Goal: Check status: Check status

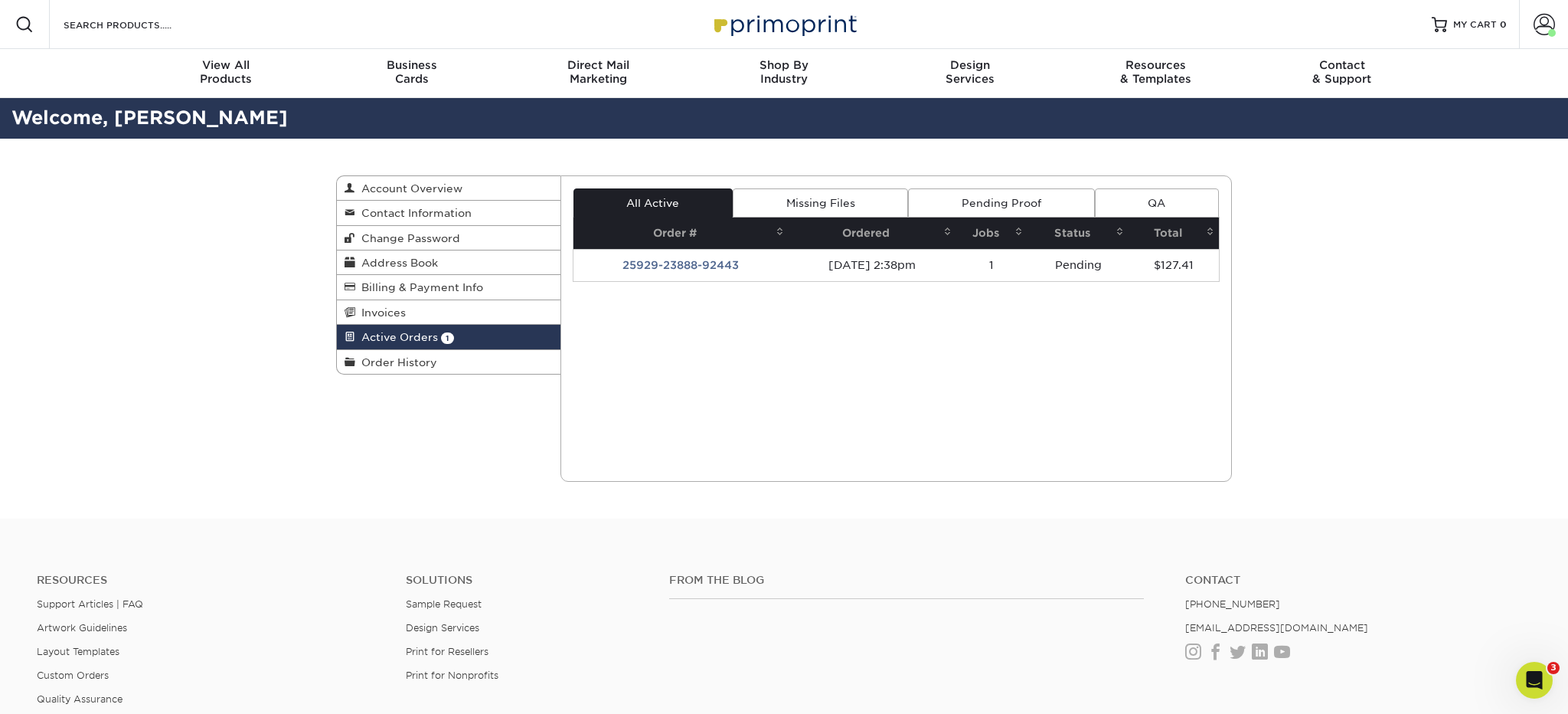
click at [844, 204] on link "Missing Files" at bounding box center [820, 203] width 175 height 30
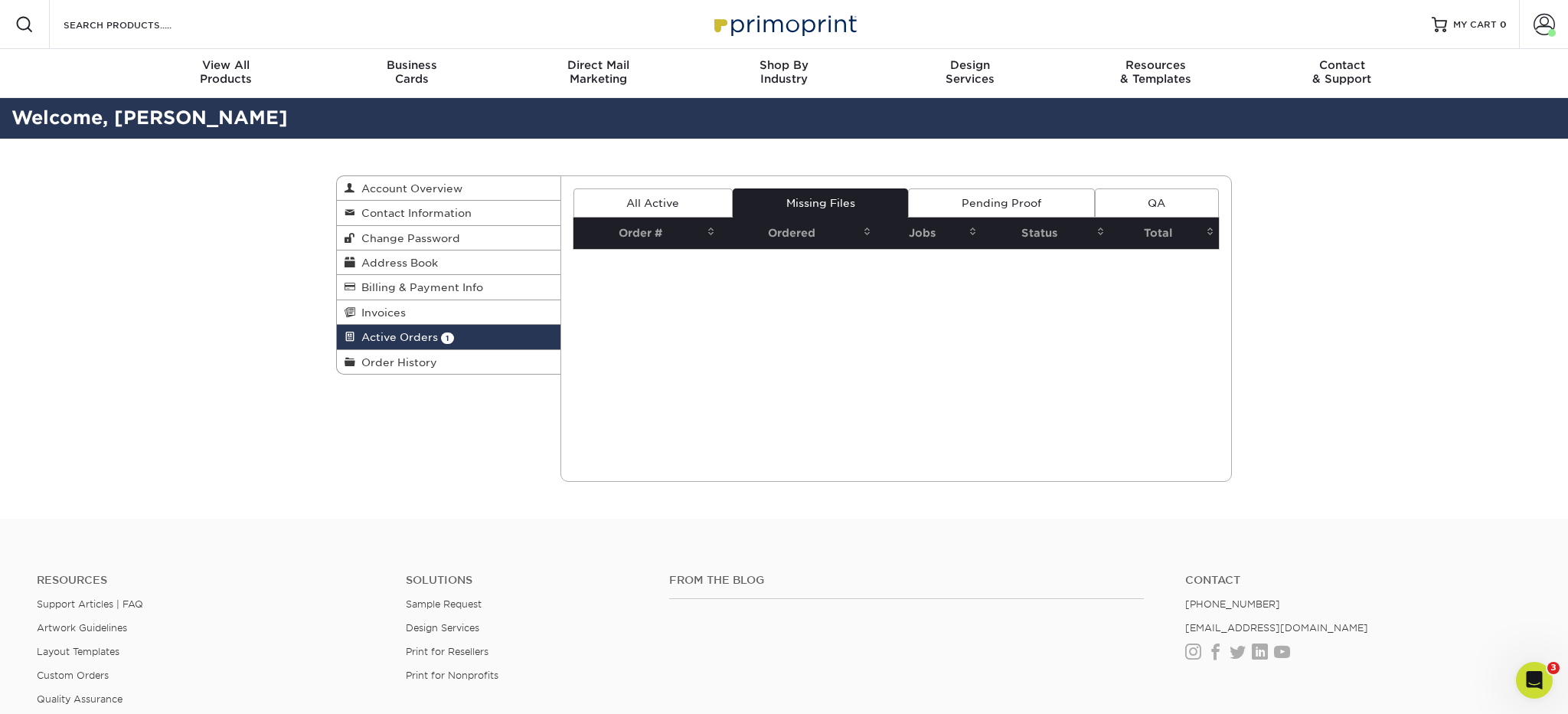
click at [979, 198] on link "Pending Proof" at bounding box center [1000, 203] width 186 height 30
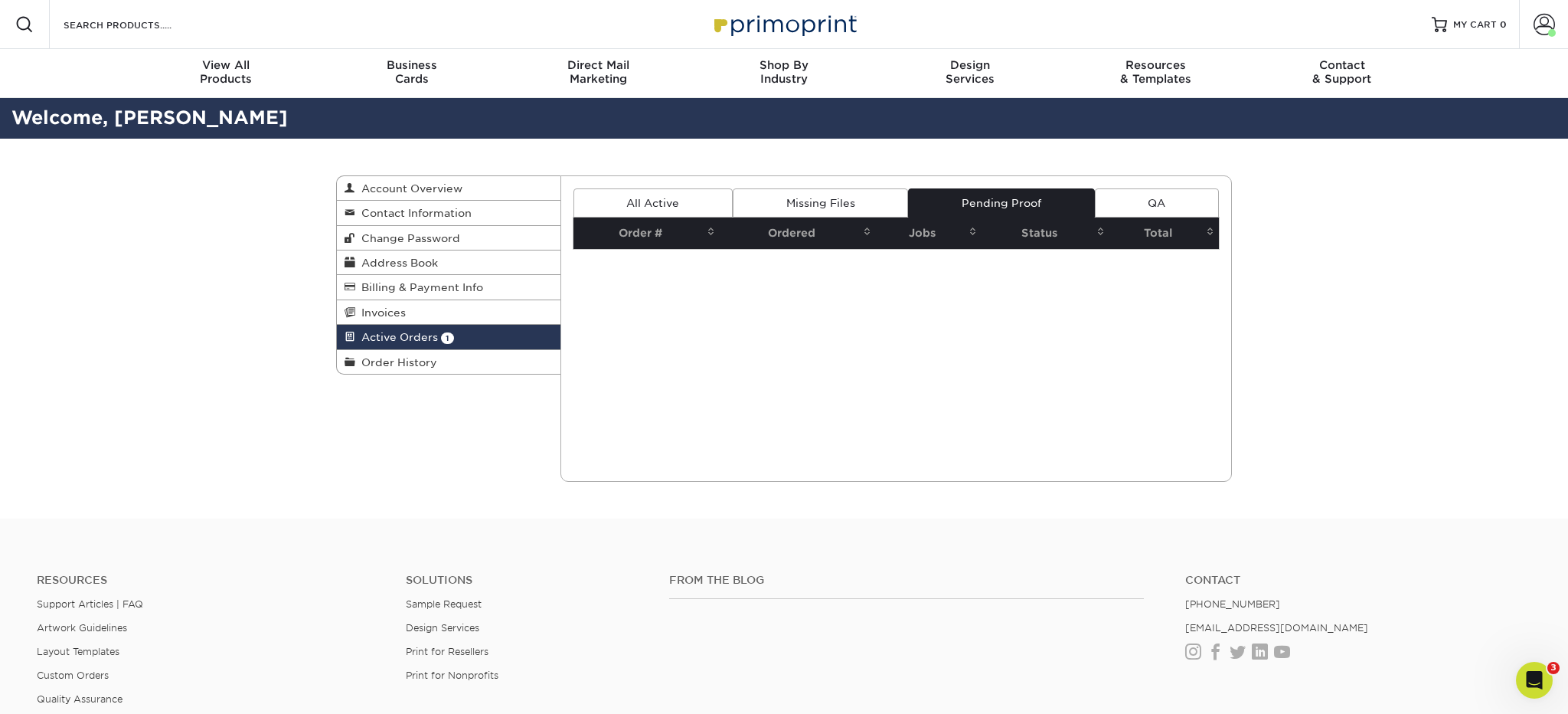
click at [870, 292] on div "Current Orders 1 Active 0 Missing Files" at bounding box center [896, 329] width 672 height 307
click at [802, 193] on link "Missing Files" at bounding box center [820, 203] width 175 height 30
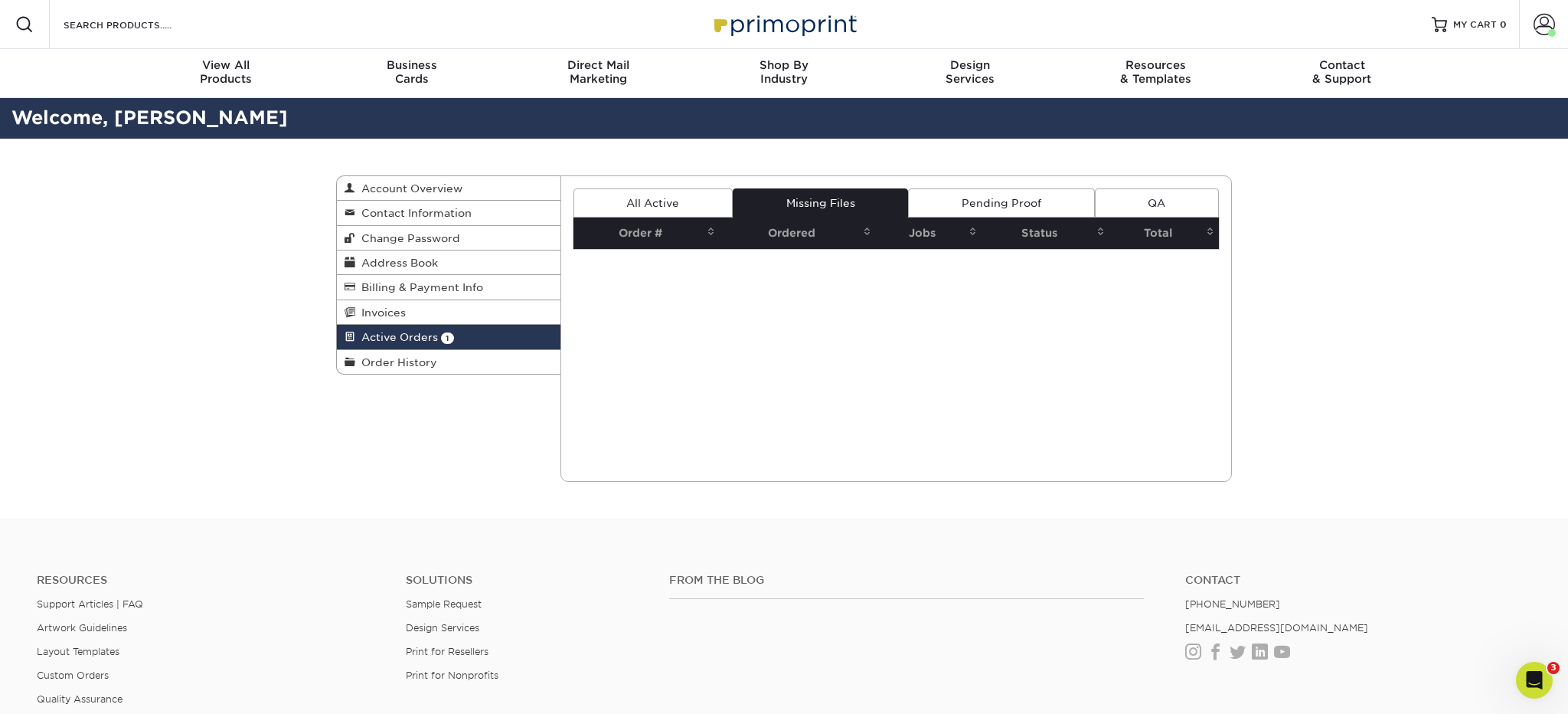
click at [683, 204] on link "All Active" at bounding box center [653, 203] width 159 height 30
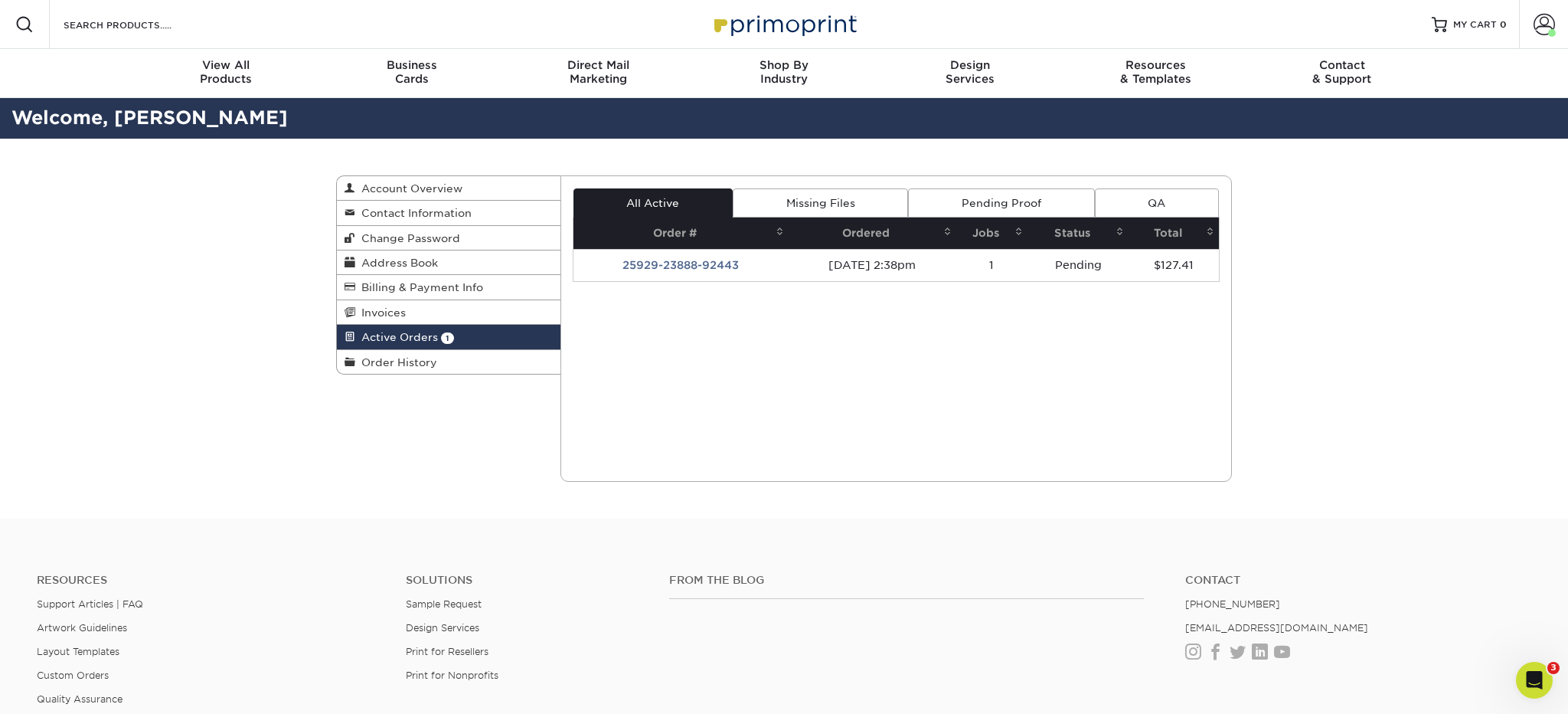
click at [481, 339] on link "Active Orders 1" at bounding box center [448, 337] width 224 height 25
click at [1540, 25] on span at bounding box center [1543, 25] width 21 height 21
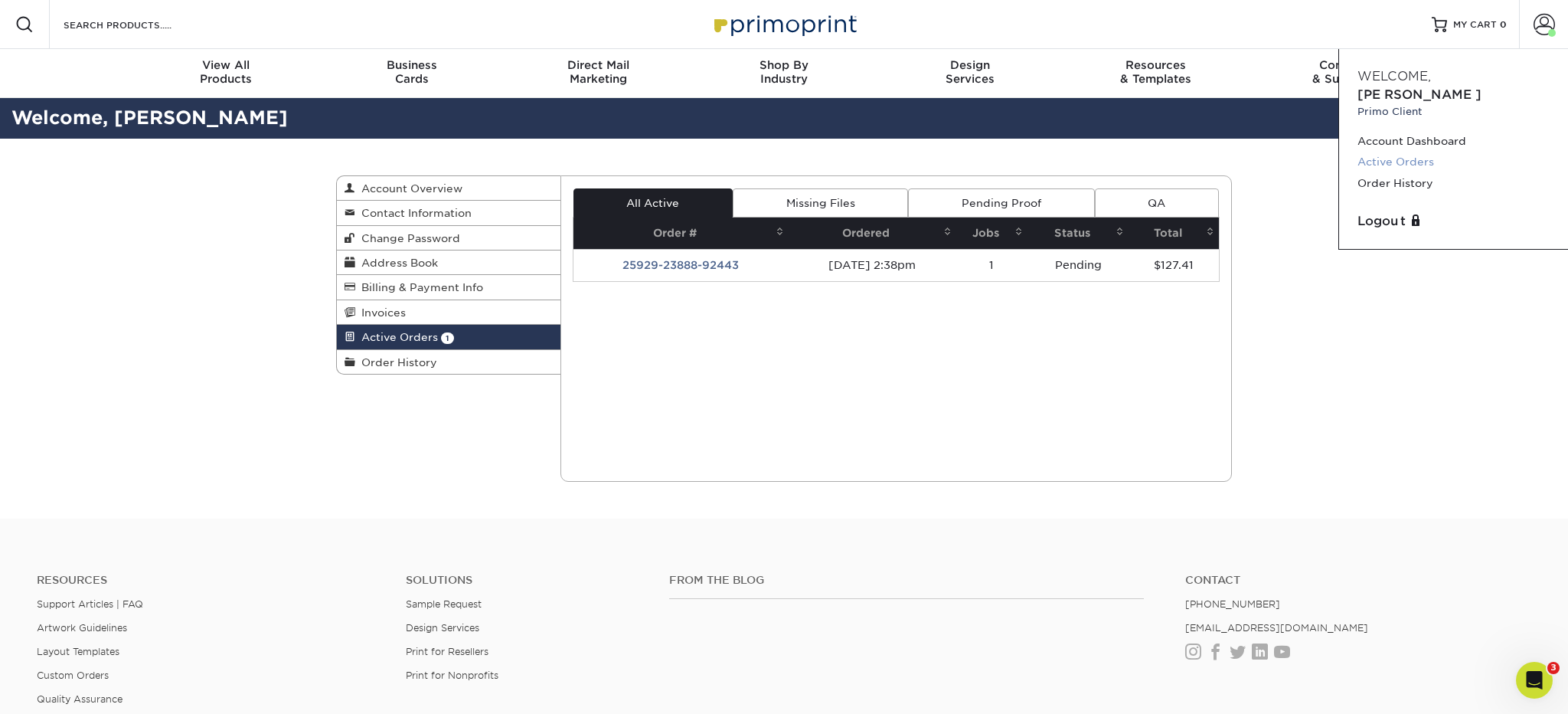
click at [1418, 152] on link "Active Orders" at bounding box center [1453, 161] width 193 height 20
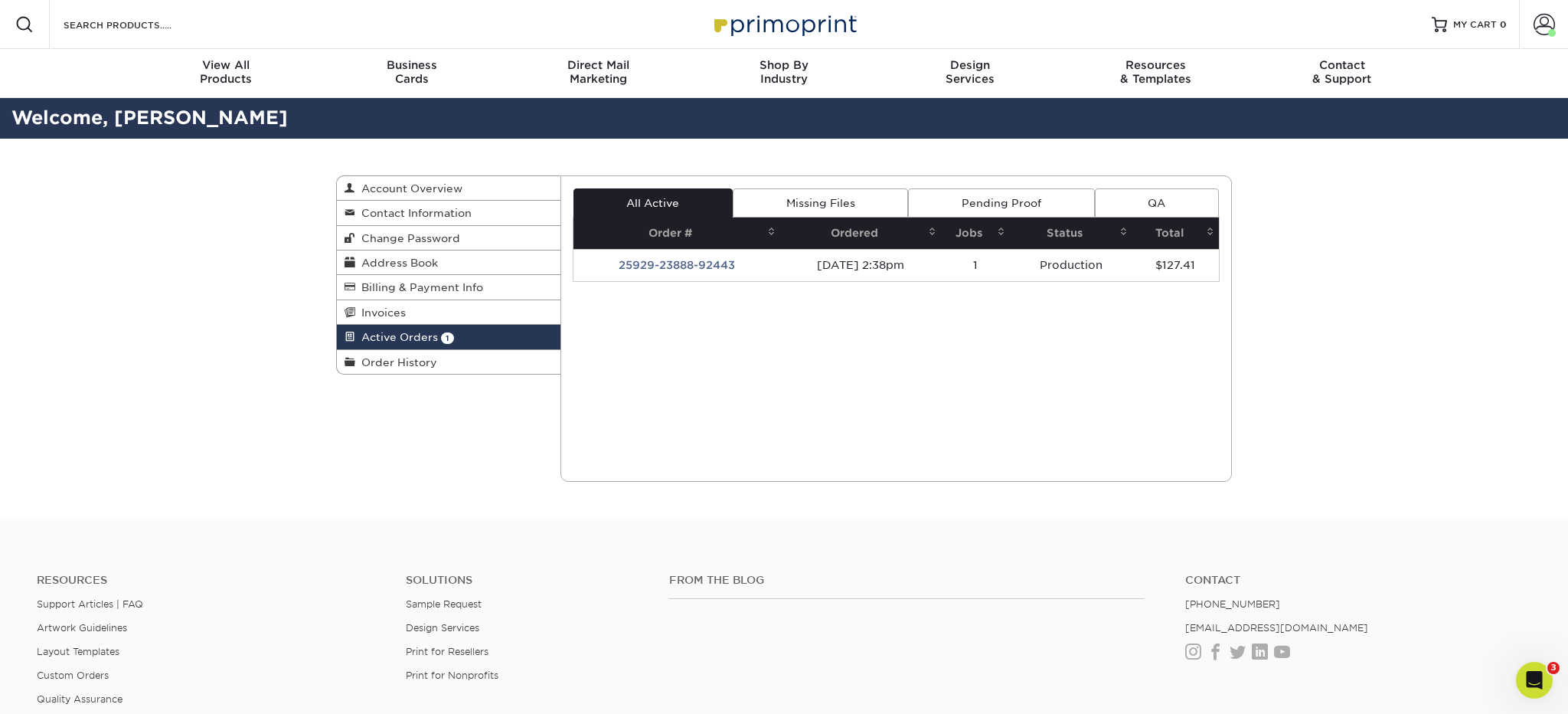
click at [1345, 271] on div "Active Orders Account Overview Contact Information Change Password Address Book…" at bounding box center [784, 328] width 1568 height 380
